Goal: Transaction & Acquisition: Purchase product/service

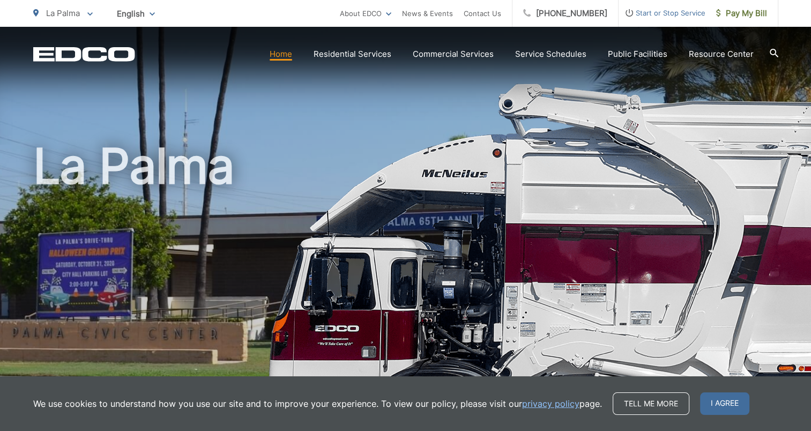
click at [526, 133] on div "La Palma" at bounding box center [405, 248] width 745 height 442
click at [717, 15] on icon at bounding box center [718, 13] width 4 height 8
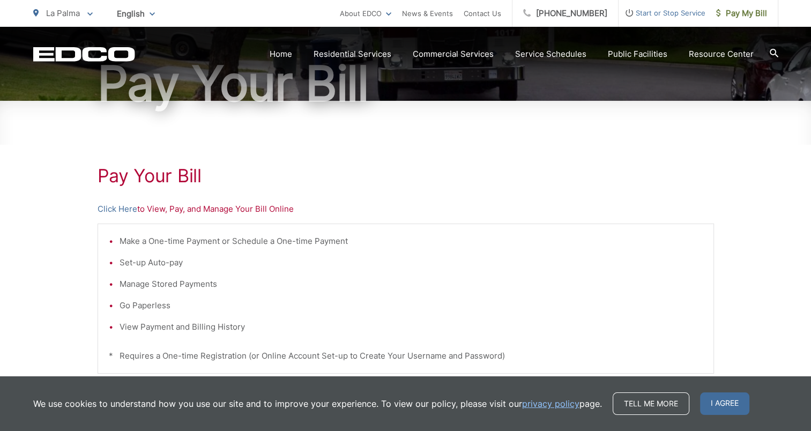
scroll to position [114, 0]
click at [121, 203] on link "Click Here" at bounding box center [118, 208] width 40 height 13
